Goal: Book appointment/travel/reservation

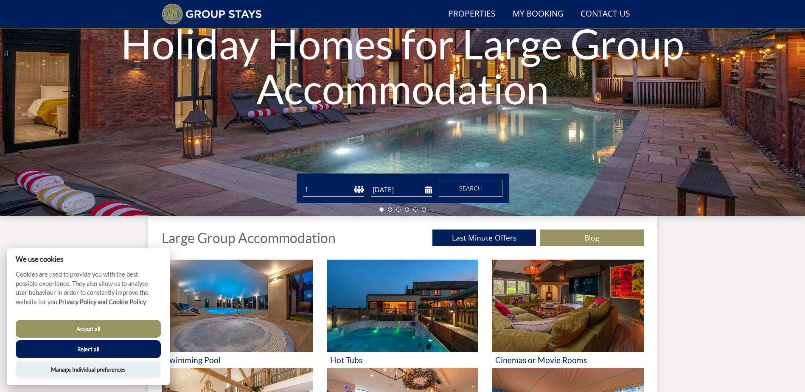
scroll to position [192, 0]
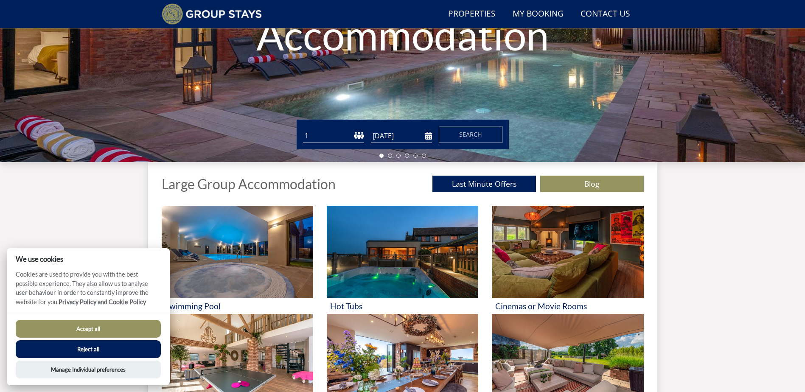
click at [106, 327] on button "Accept all" at bounding box center [88, 329] width 145 height 18
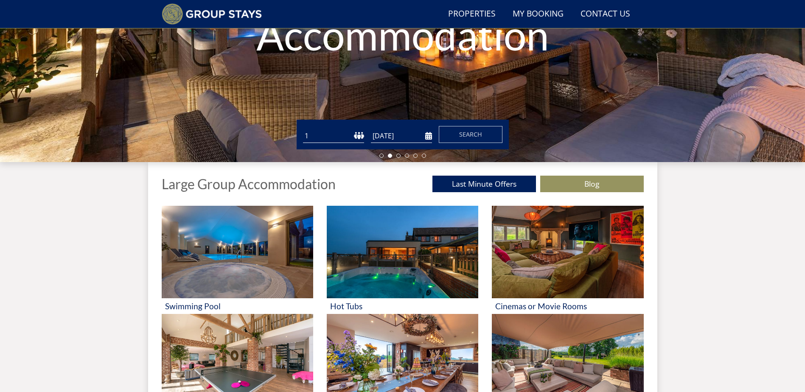
click at [330, 135] on select "1 2 3 4 5 6 7 8 9 10 11 12 13 14 15 16 17 18 19 20 21 22 23 24 25 26 27 28 29 3…" at bounding box center [333, 136] width 61 height 14
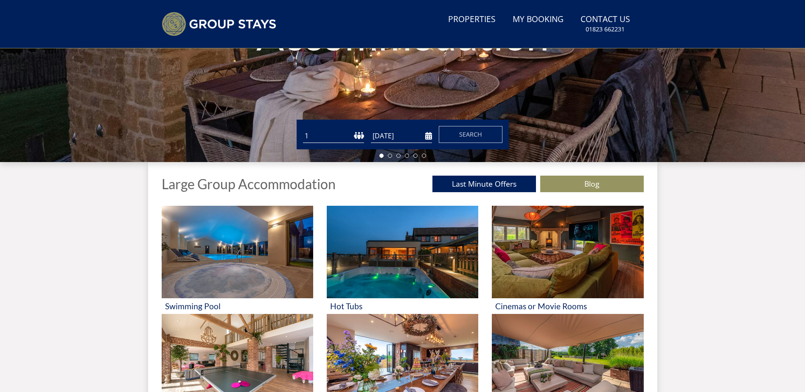
click at [336, 129] on form "Guests 1 2 3 4 5 6 7 8 9 10 11 12 13 14 15 16 17 18 19 20 21 22 23 24 25 26 27 …" at bounding box center [402, 134] width 199 height 17
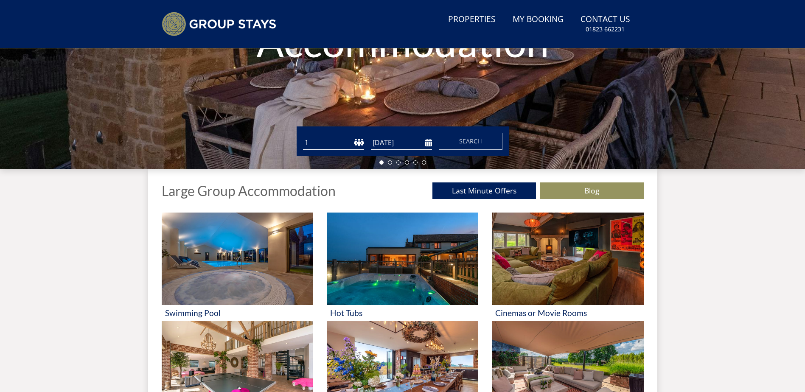
scroll to position [192, 0]
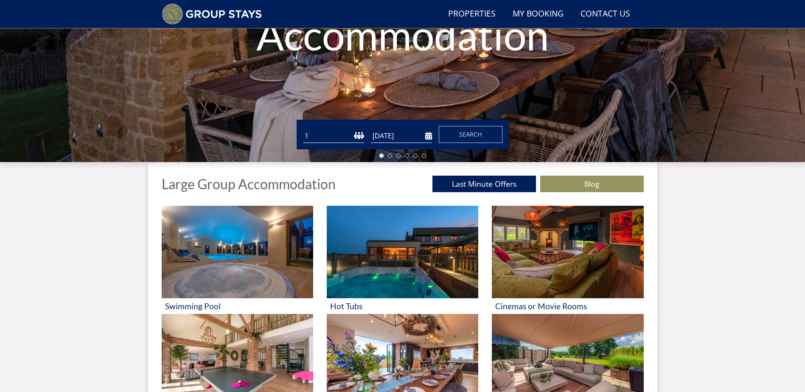
click at [335, 134] on select "1 2 3 4 5 6 7 8 9 10 11 12 13 14 15 16 17 18 19 20 21 22 23 24 25 26 27 28 29 3…" at bounding box center [333, 136] width 61 height 14
select select "12"
click at [303, 129] on select "1 2 3 4 5 6 7 8 9 10 11 12 13 14 15 16 17 18 19 20 21 22 23 24 25 26 27 28 29 3…" at bounding box center [333, 136] width 61 height 14
click at [427, 133] on input "[DATE]" at bounding box center [401, 136] width 61 height 14
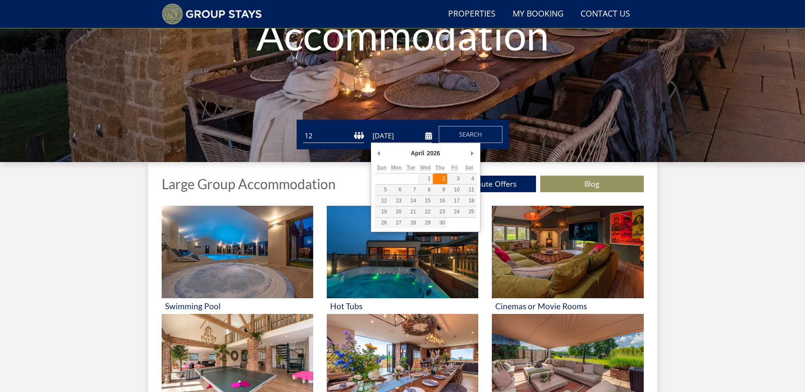
type input "02/04/2026"
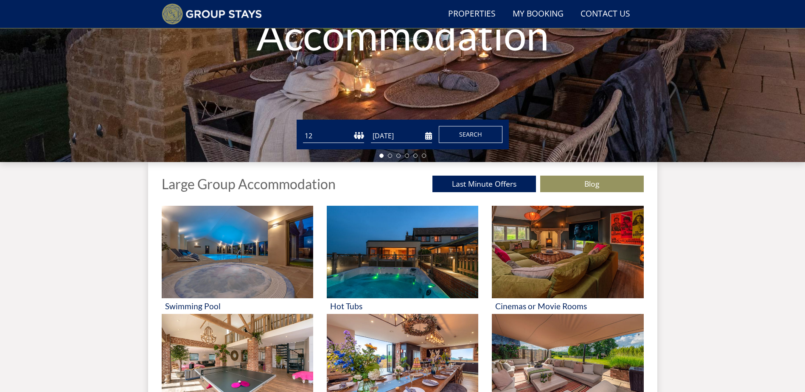
click at [472, 132] on span "Search" at bounding box center [470, 134] width 23 height 8
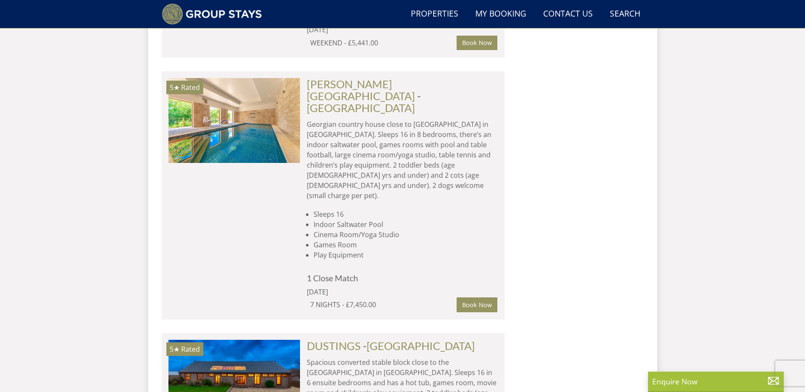
scroll to position [4869, 0]
